Goal: Communication & Community: Participate in discussion

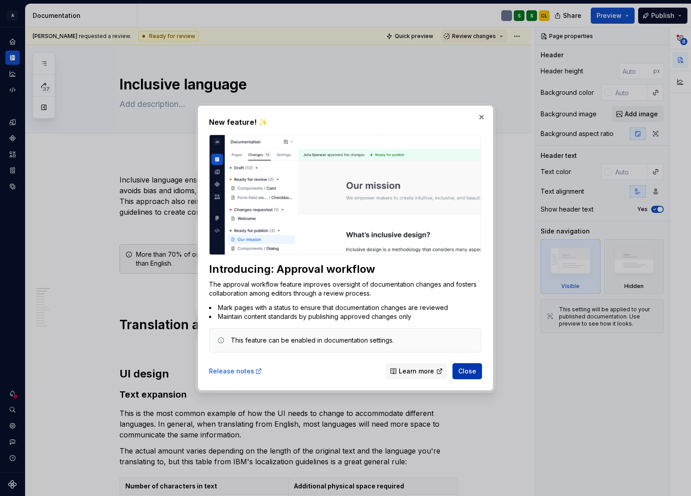
click at [471, 372] on span "Close" at bounding box center [467, 371] width 18 height 9
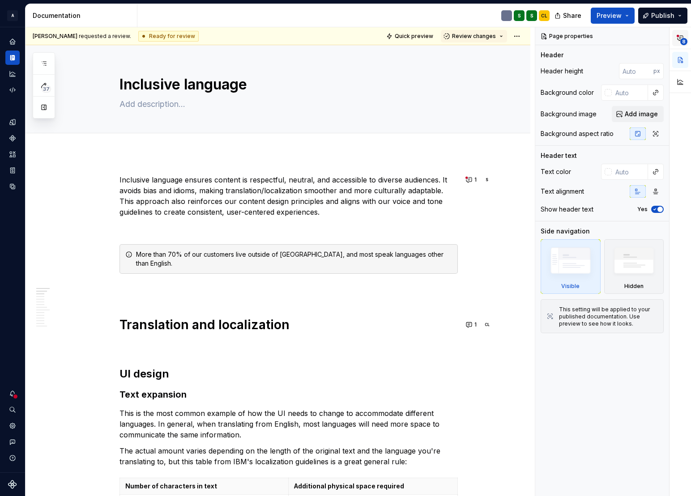
click at [679, 40] on icon "button" at bounding box center [679, 37] width 7 height 7
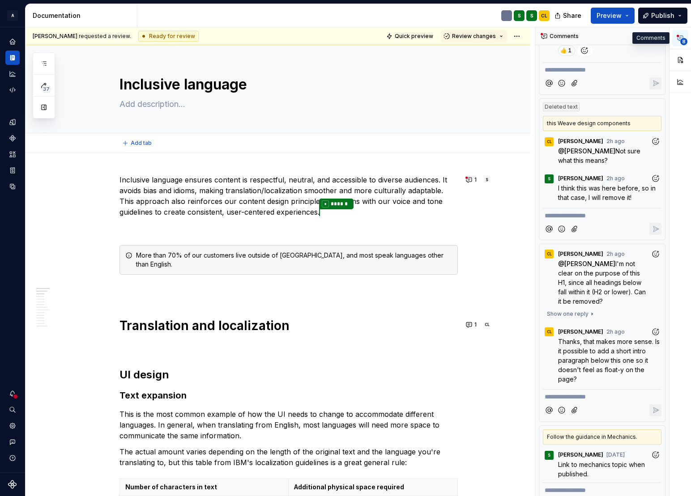
type textarea "*"
click at [672, 30] on button "8" at bounding box center [680, 38] width 16 height 16
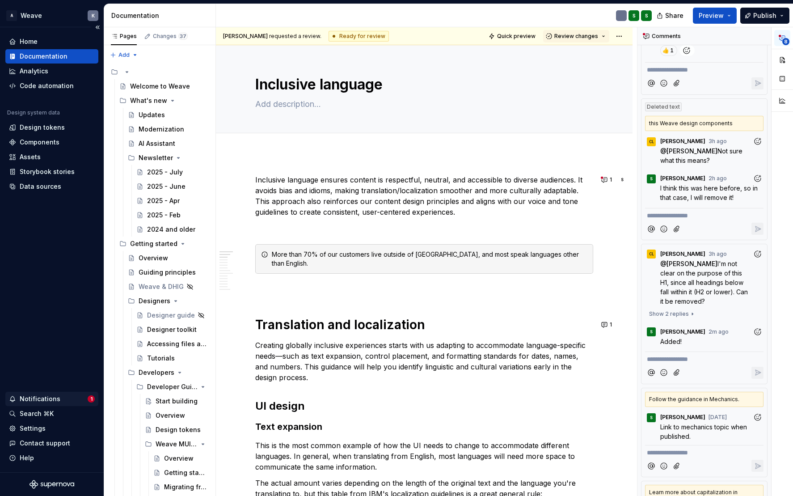
click at [61, 399] on div "Notifications" at bounding box center [48, 399] width 79 height 9
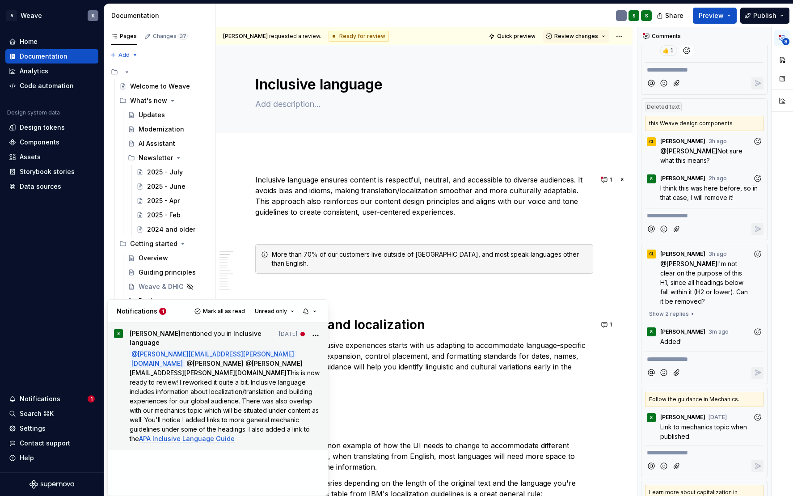
click at [208, 382] on span "This is now ready to review! I reworked it quite a bit. Inclusive language incl…" at bounding box center [226, 405] width 192 height 73
type textarea "*"
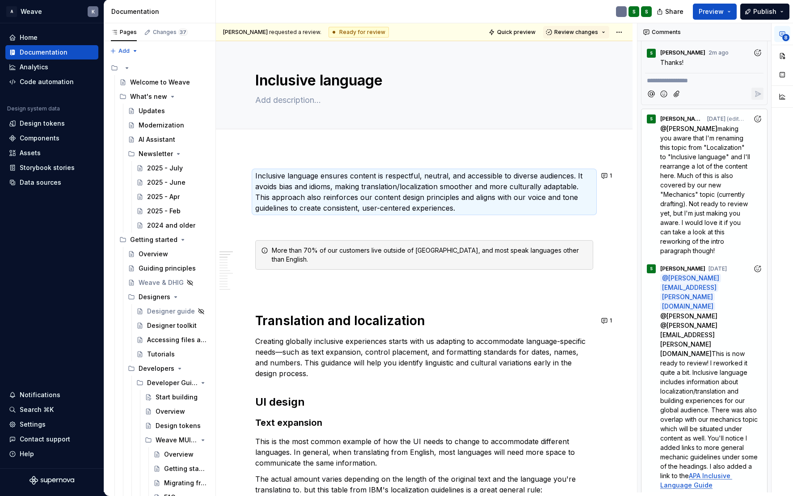
scroll to position [918, 0]
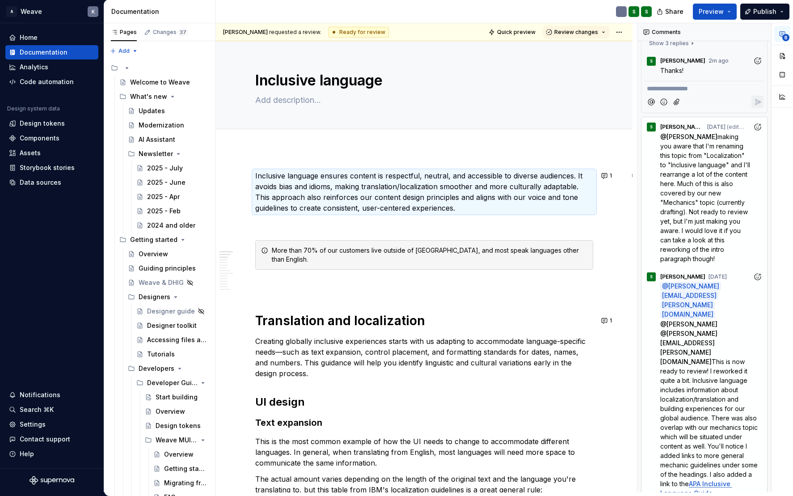
click at [755, 281] on icon "Add reaction" at bounding box center [758, 276] width 9 height 9
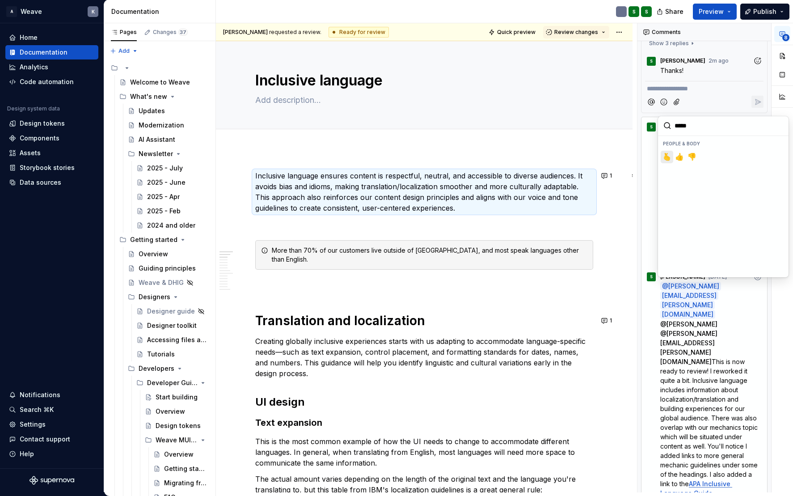
type input "******"
click at [669, 157] on span "👍️" at bounding box center [667, 157] width 7 height 9
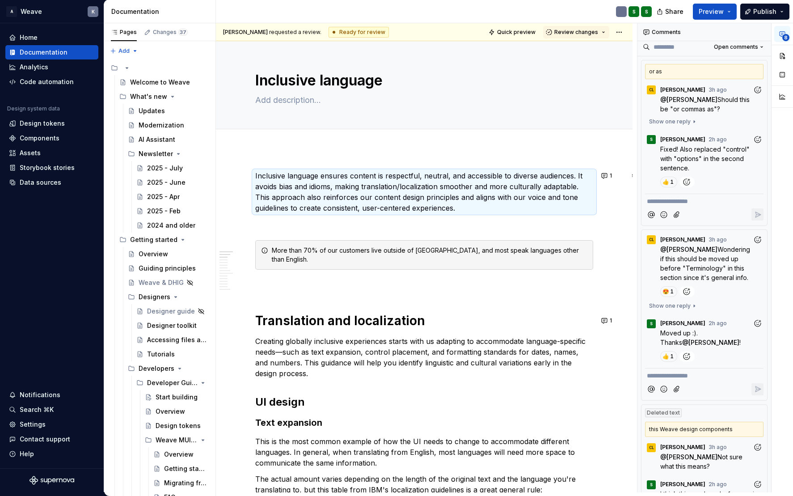
scroll to position [0, 0]
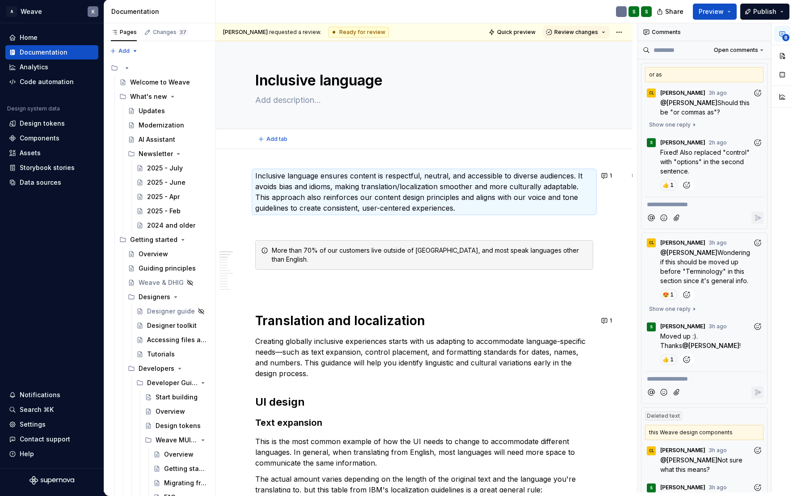
type textarea "*"
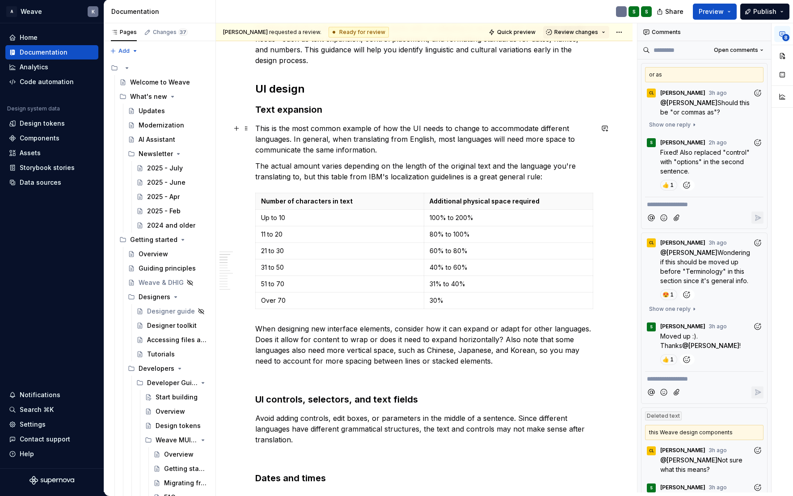
scroll to position [358, 0]
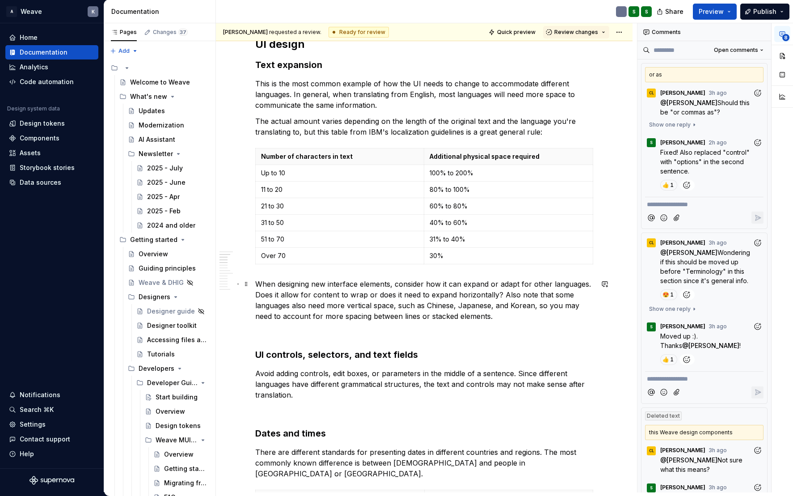
click at [446, 284] on p "When designing new interface elements, consider how it can expand or adapt for …" at bounding box center [424, 300] width 338 height 43
type textarea "*"
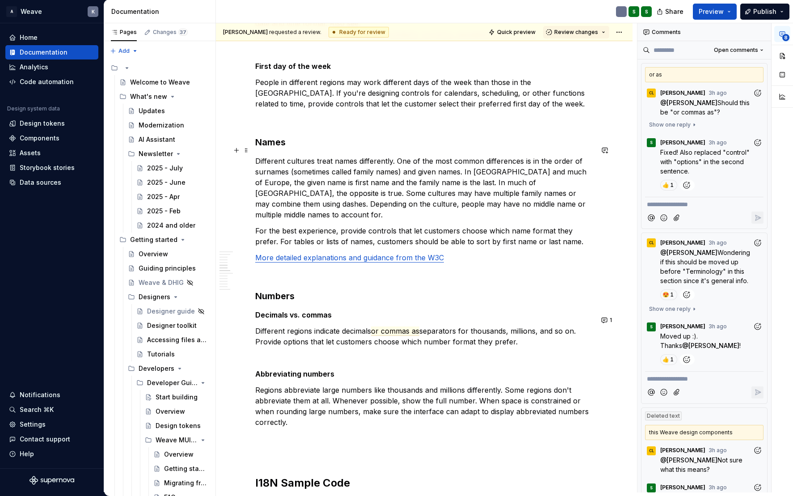
scroll to position [939, 0]
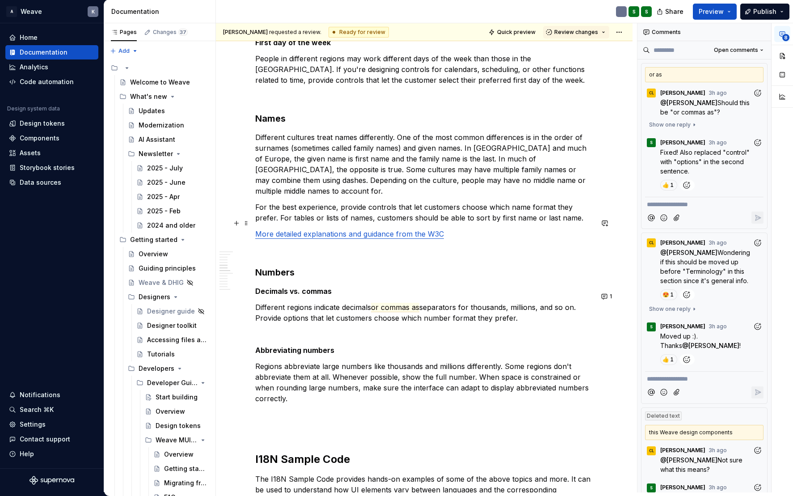
click at [453, 229] on p "More detailed explanations and guidance from the W3C" at bounding box center [424, 234] width 338 height 11
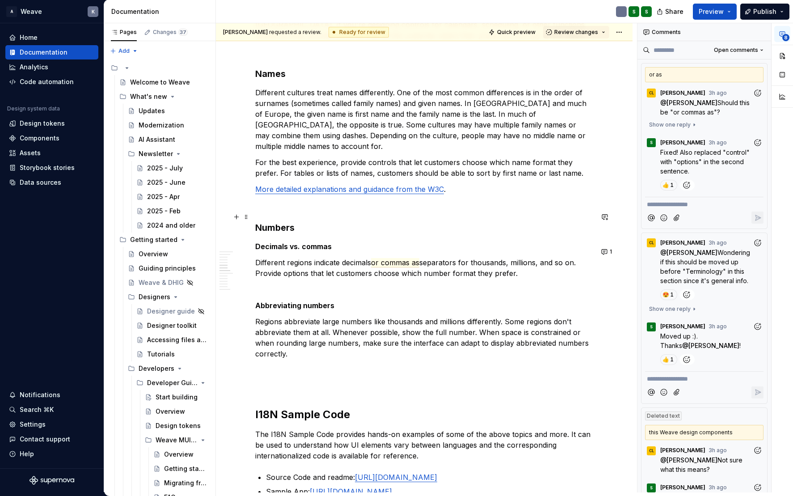
scroll to position [1029, 0]
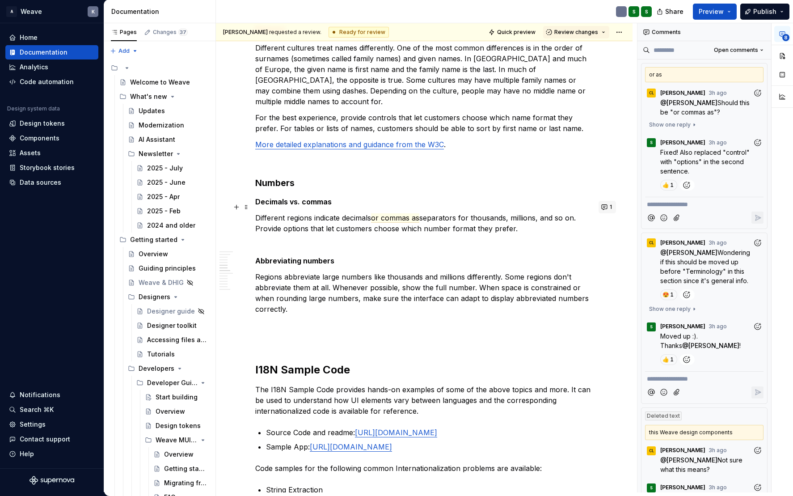
click at [607, 207] on button "1" at bounding box center [607, 207] width 17 height 13
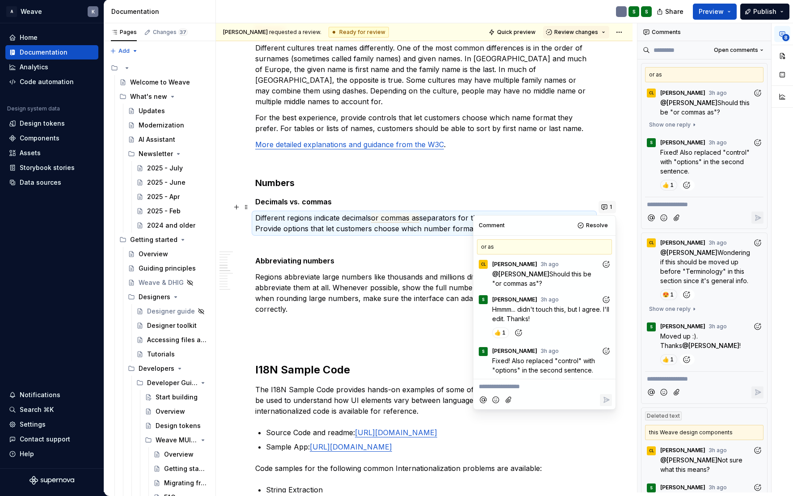
scroll to position [16, 0]
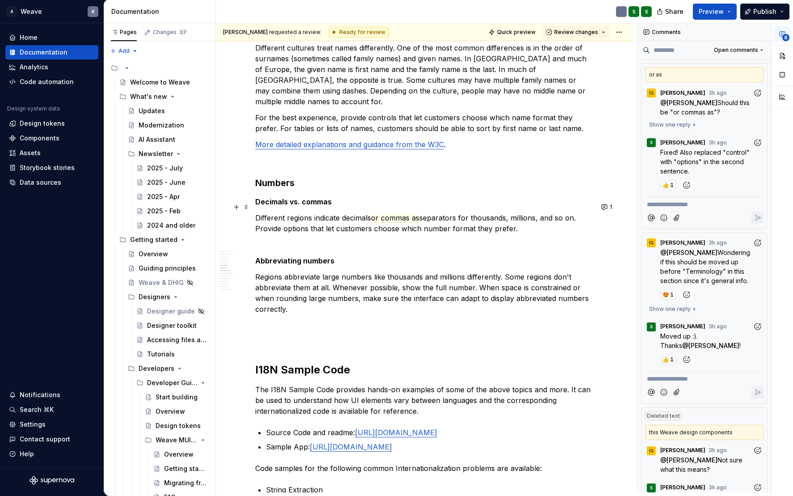
click at [389, 216] on p "Different regions indicate decimals or commas as separators for thousands, mill…" at bounding box center [424, 222] width 338 height 21
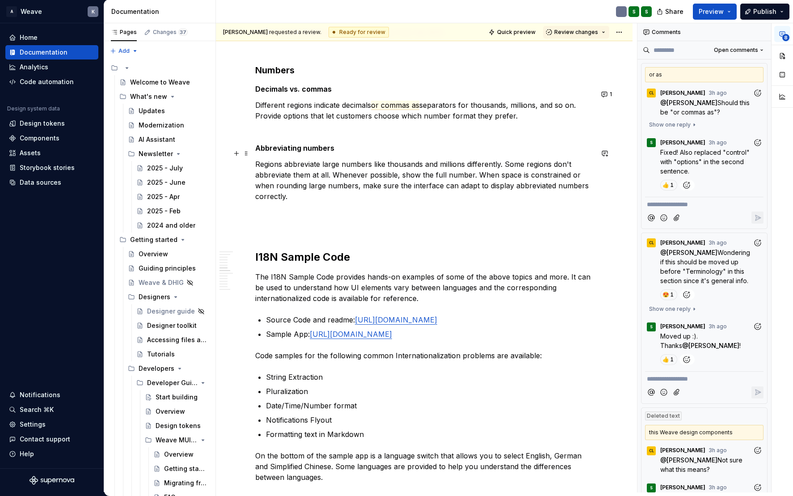
scroll to position [1163, 0]
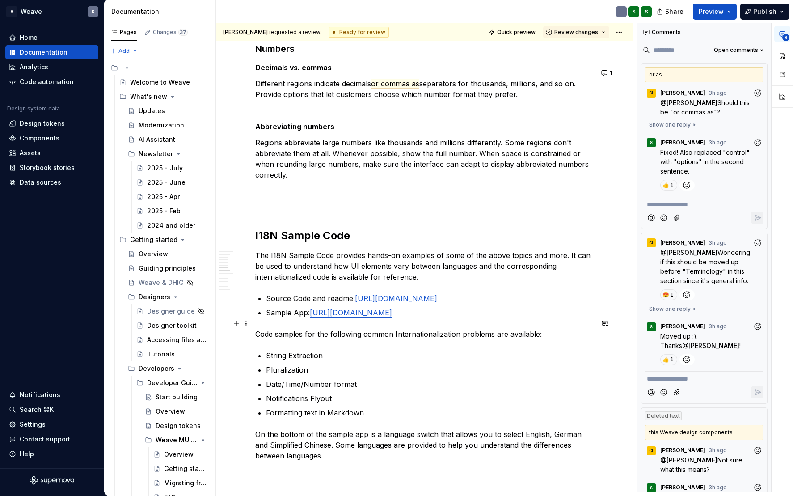
click at [415, 329] on p "Code samples for the following common Internationalization problems are availab…" at bounding box center [424, 334] width 338 height 11
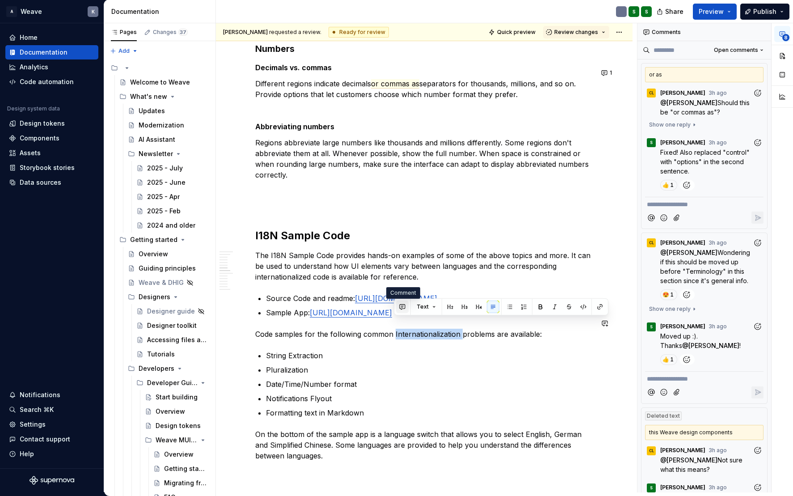
click at [400, 309] on button "button" at bounding box center [402, 307] width 13 height 13
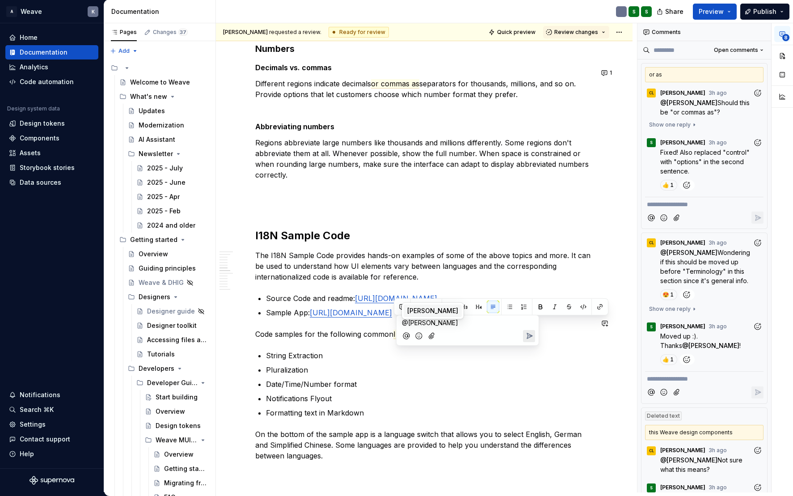
click at [409, 309] on span "[PERSON_NAME]" at bounding box center [432, 310] width 51 height 9
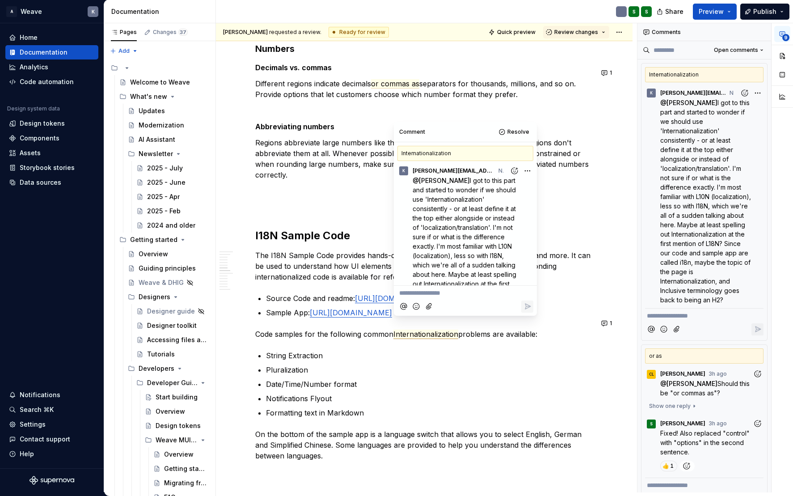
scroll to position [65, 0]
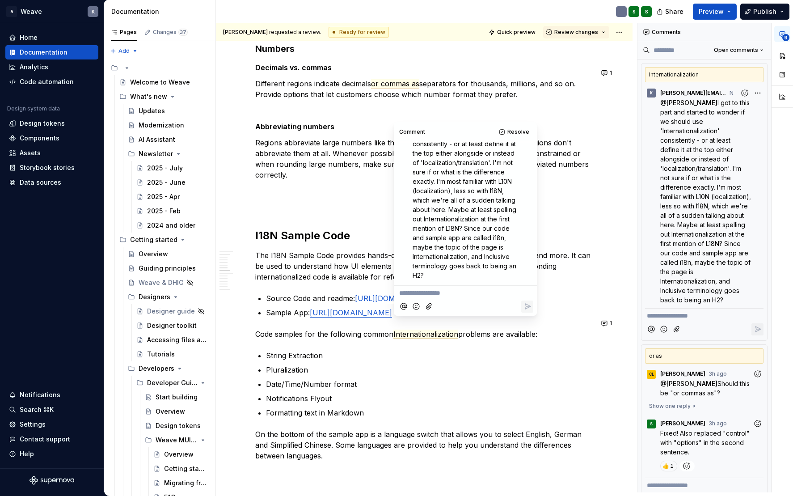
type textarea "*"
click at [297, 329] on p "Code samples for the following common Internationalization problems are availab…" at bounding box center [424, 334] width 338 height 11
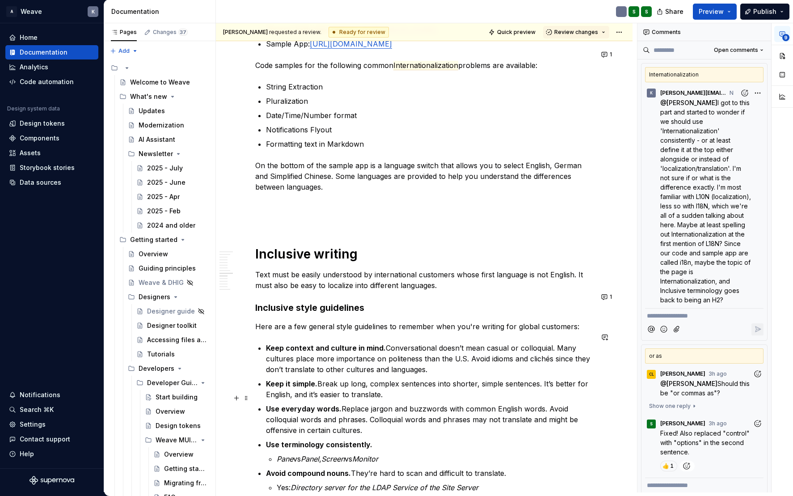
scroll to position [1431, 0]
click at [409, 348] on p "Keep context and culture in mind. Conversational doesn’t mean casual or colloqu…" at bounding box center [429, 359] width 327 height 32
click at [394, 332] on button "button" at bounding box center [394, 332] width 13 height 13
click at [392, 347] on div "We mention politeness which might make you" at bounding box center [460, 359] width 142 height 39
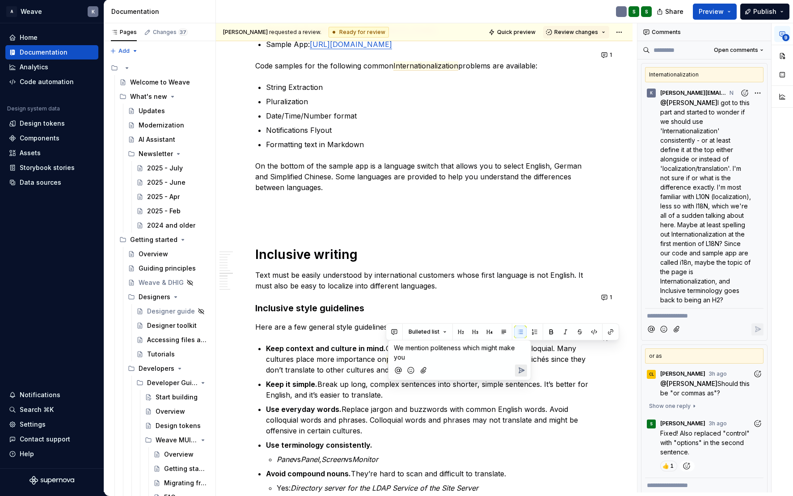
click at [395, 346] on span "We mention politeness which might make you" at bounding box center [455, 352] width 123 height 17
click at [411, 331] on span "[PERSON_NAME]" at bounding box center [424, 335] width 51 height 9
click at [459, 356] on p "﻿ * ****** ﻿ We mention politeness which might make you" at bounding box center [460, 353] width 132 height 20
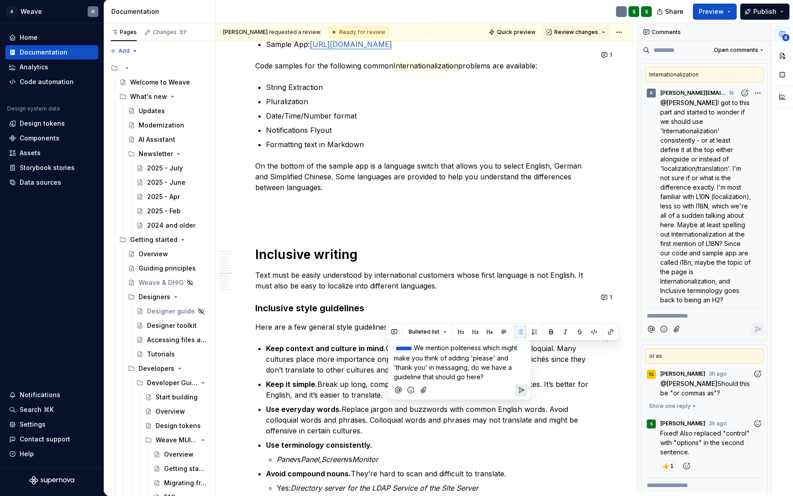
click at [424, 376] on span "We mention politeness which might make you think of adding 'please' and 'thank …" at bounding box center [456, 362] width 125 height 37
click at [421, 377] on span "We mention politeness which might make you think of adding 'please' and 'thank …" at bounding box center [456, 362] width 125 height 37
click at [520, 388] on icon "Send" at bounding box center [521, 390] width 9 height 9
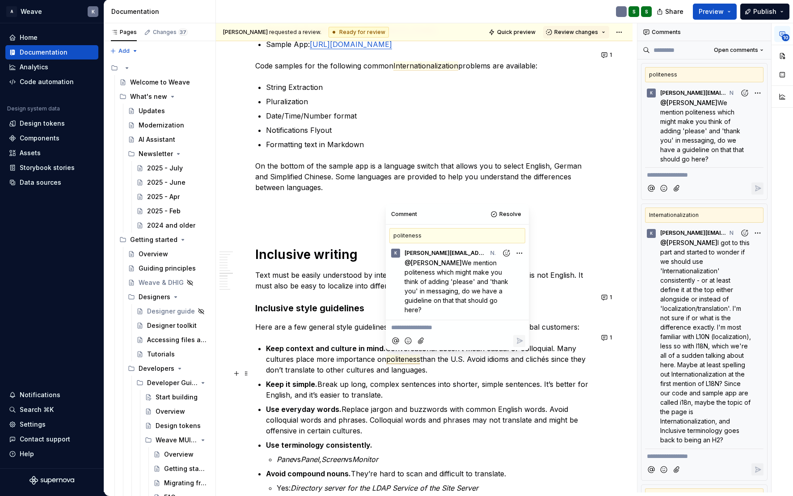
type textarea "*"
click at [333, 350] on p "Keep context and culture in mind. Conversational doesn’t mean casual or colloqu…" at bounding box center [429, 359] width 327 height 32
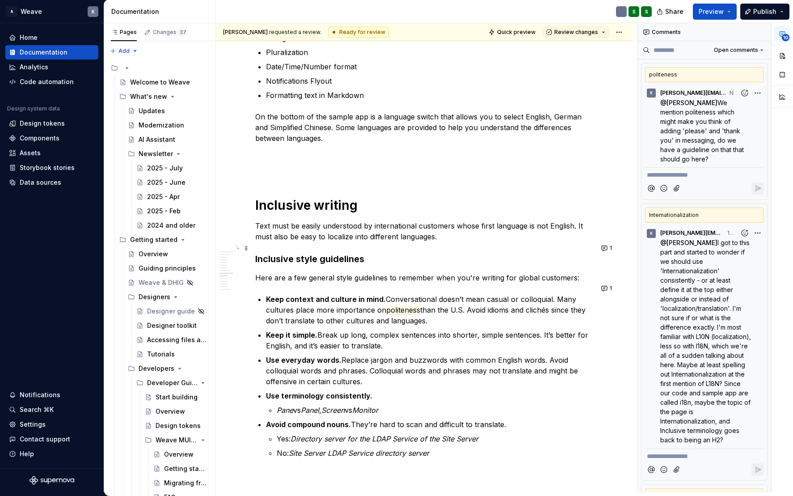
scroll to position [1521, 0]
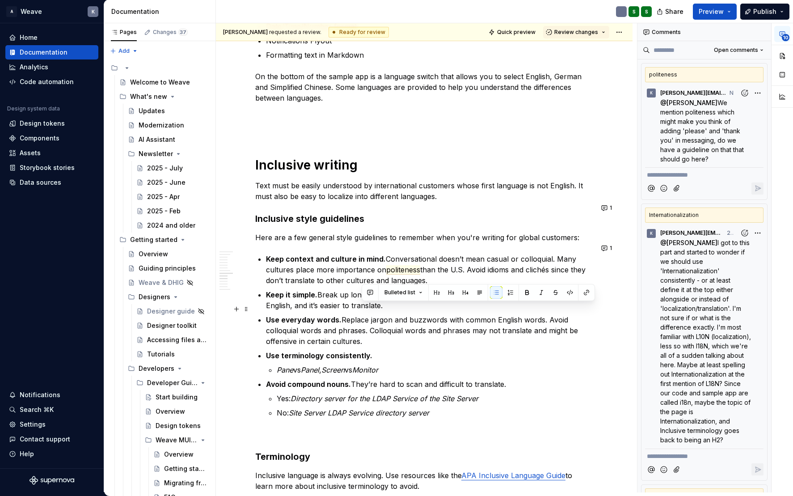
drag, startPoint x: 547, startPoint y: 310, endPoint x: 367, endPoint y: 329, distance: 180.4
click at [367, 329] on p "Use everyday words. Replace jargon and buzzwords with common English words. Avo…" at bounding box center [429, 330] width 327 height 32
click at [371, 292] on button "button" at bounding box center [370, 292] width 13 height 13
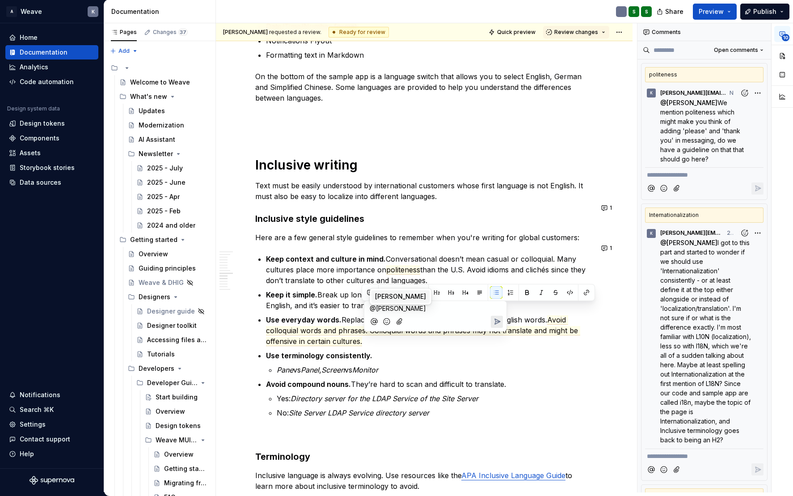
click at [380, 295] on span "[PERSON_NAME]" at bounding box center [400, 296] width 51 height 9
click at [414, 308] on p "﻿ * ****** ﻿" at bounding box center [436, 309] width 132 height 10
click at [496, 332] on icon "Send" at bounding box center [497, 331] width 5 height 5
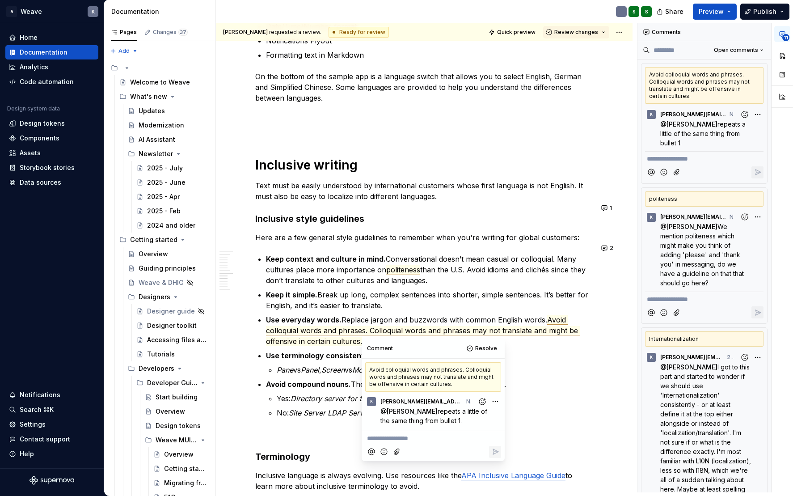
click at [344, 365] on em "Screen" at bounding box center [333, 369] width 23 height 9
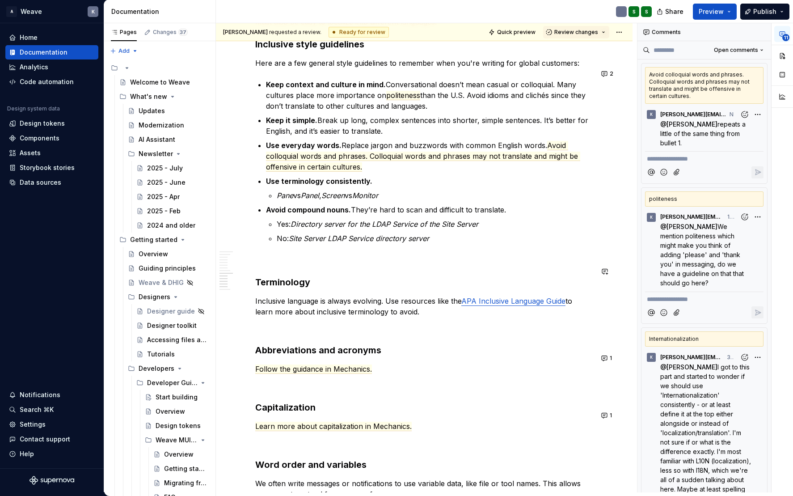
scroll to position [1700, 0]
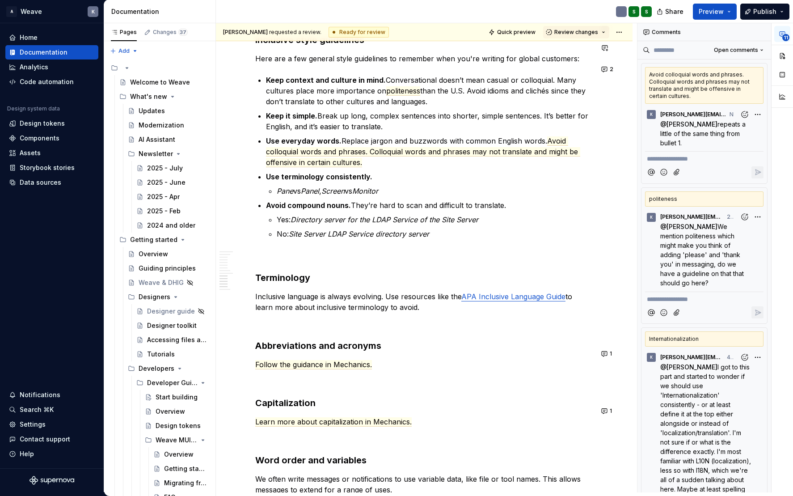
type textarea "*"
click at [322, 297] on p "Inclusive language is always evolving. Use resources like the APA Inclusive Lan…" at bounding box center [424, 301] width 338 height 21
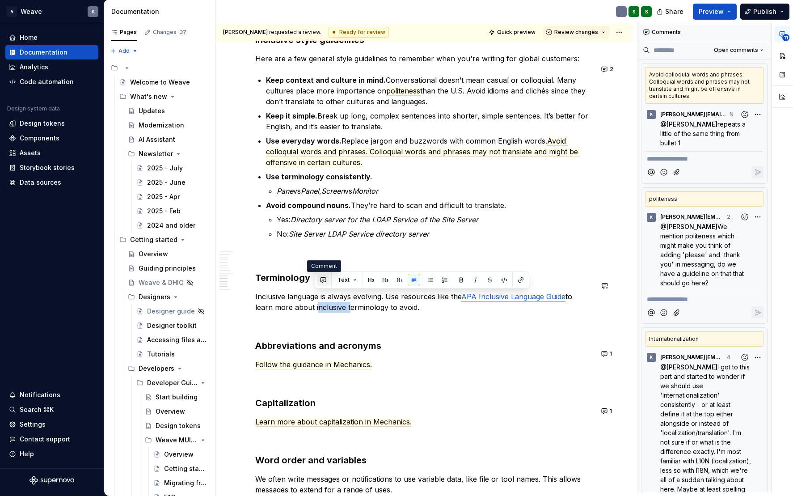
click at [324, 281] on button "button" at bounding box center [323, 280] width 13 height 13
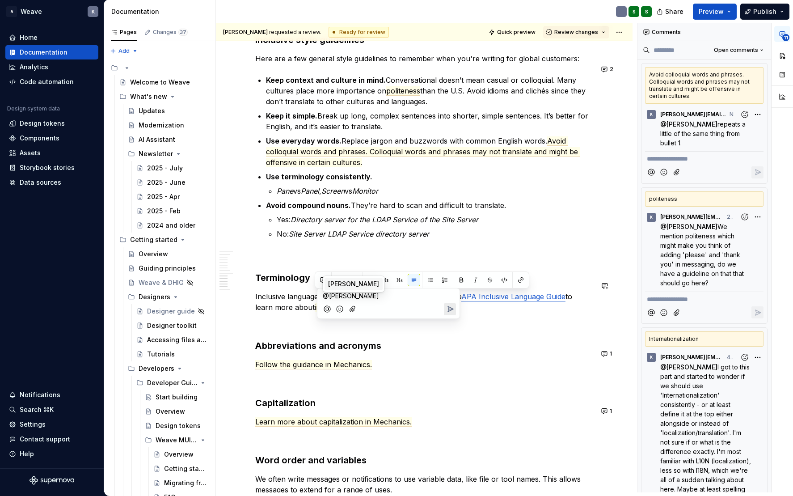
click at [343, 282] on span "[PERSON_NAME]" at bounding box center [353, 284] width 51 height 9
click at [449, 318] on icon "Send" at bounding box center [450, 319] width 9 height 9
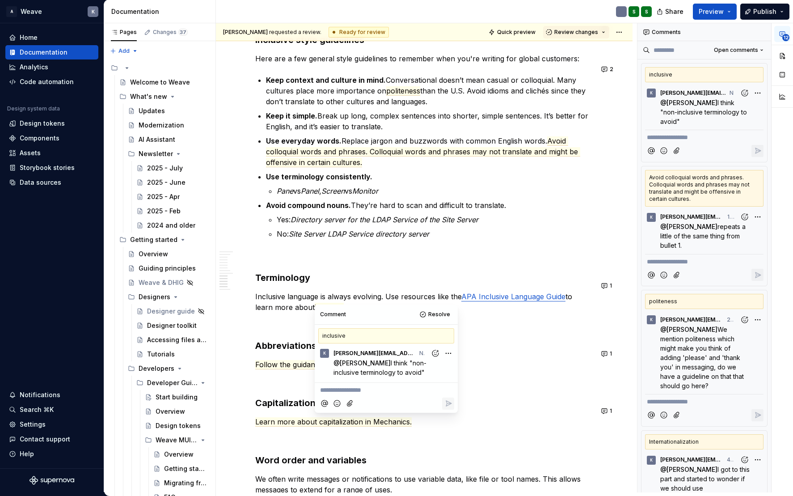
type textarea "*"
click at [395, 291] on p "Inclusive language is always evolving. Use resources like the APA Inclusive Lan…" at bounding box center [424, 301] width 338 height 21
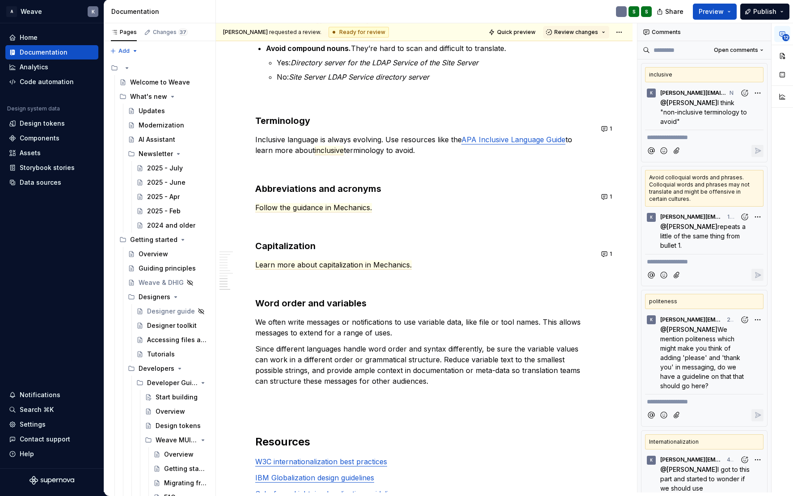
scroll to position [1879, 0]
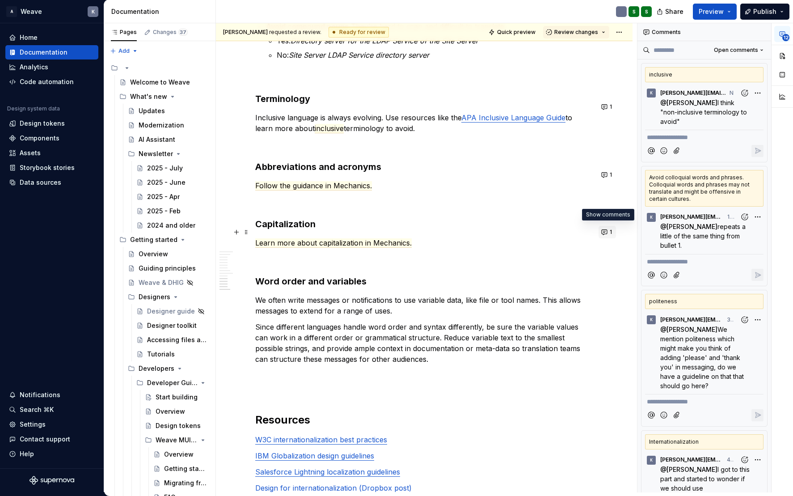
click at [605, 231] on button "1" at bounding box center [607, 232] width 17 height 13
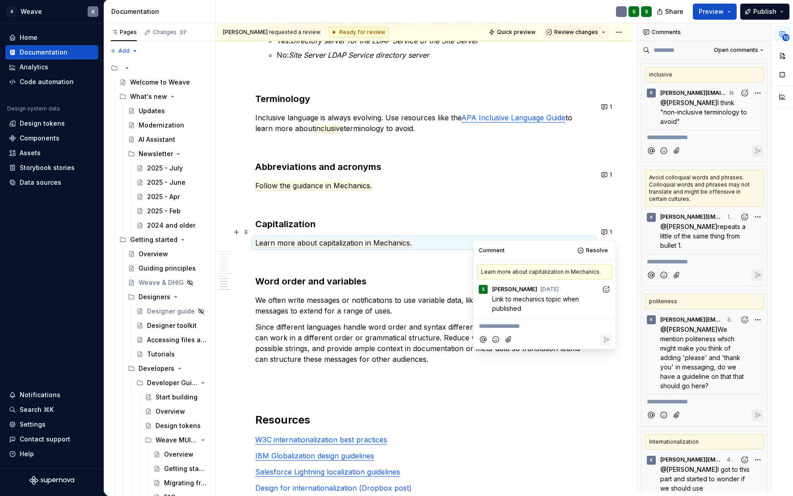
click at [501, 324] on p "**********" at bounding box center [545, 326] width 132 height 9
click at [610, 348] on icon "Reply" at bounding box center [606, 348] width 9 height 9
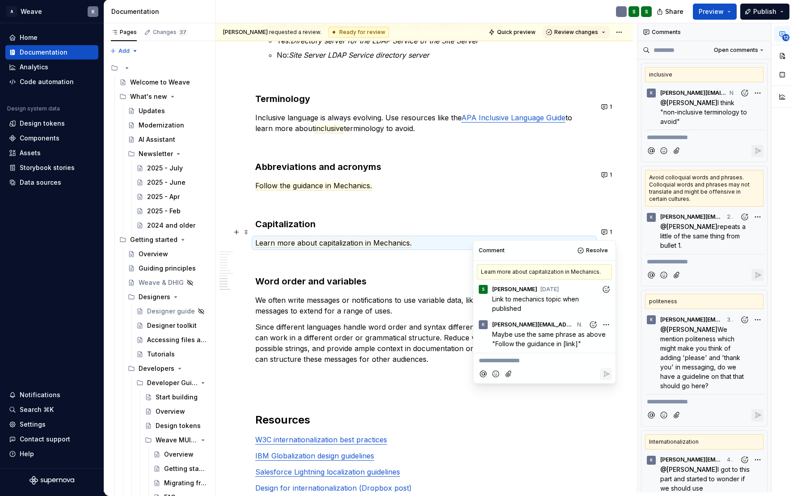
click at [358, 322] on p "Since different languages handle word order and syntax differently, be sure the…" at bounding box center [424, 343] width 338 height 43
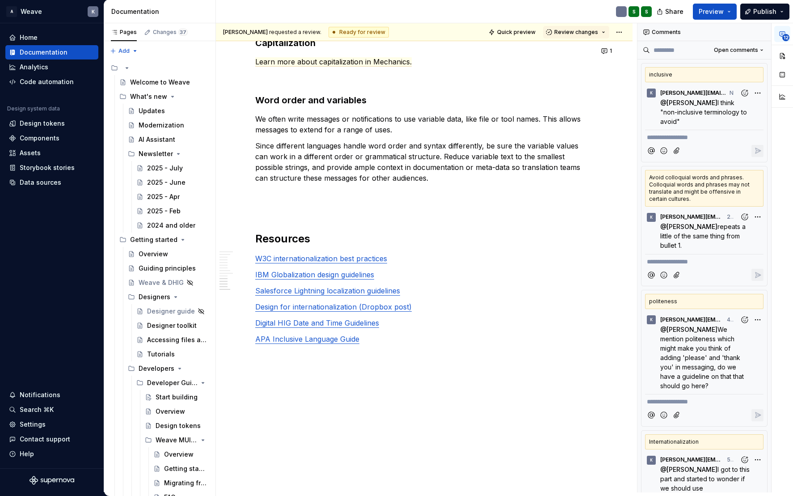
scroll to position [2061, 0]
type textarea "*"
